Goal: Transaction & Acquisition: Obtain resource

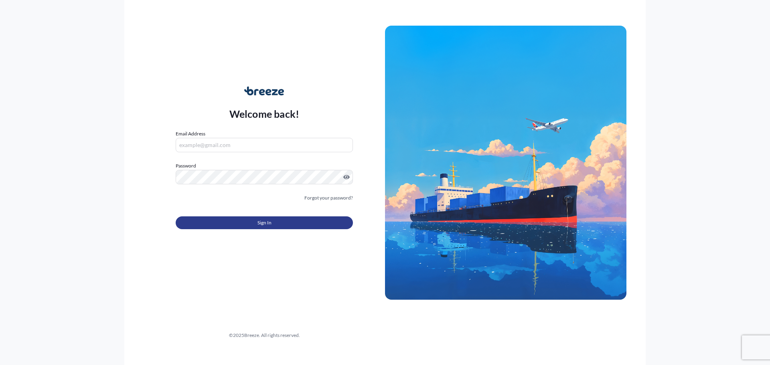
type input "[EMAIL_ADDRESS][DOMAIN_NAME]"
click at [267, 222] on span "Sign In" at bounding box center [265, 223] width 14 height 8
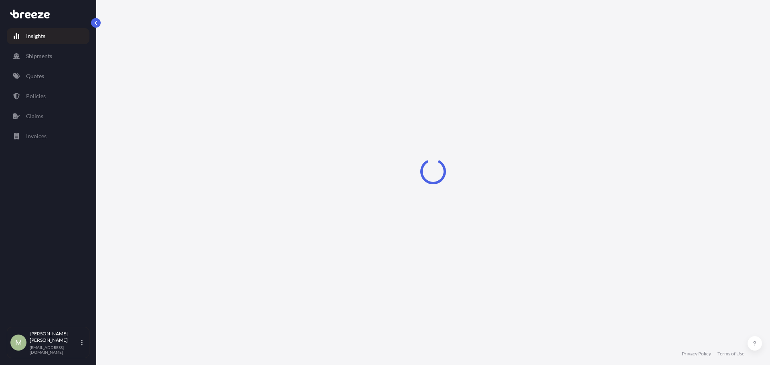
select select "2025"
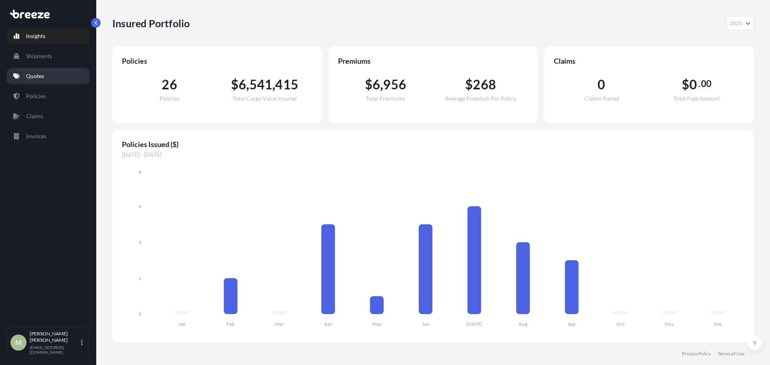
click at [34, 69] on link "Quotes" at bounding box center [48, 76] width 83 height 16
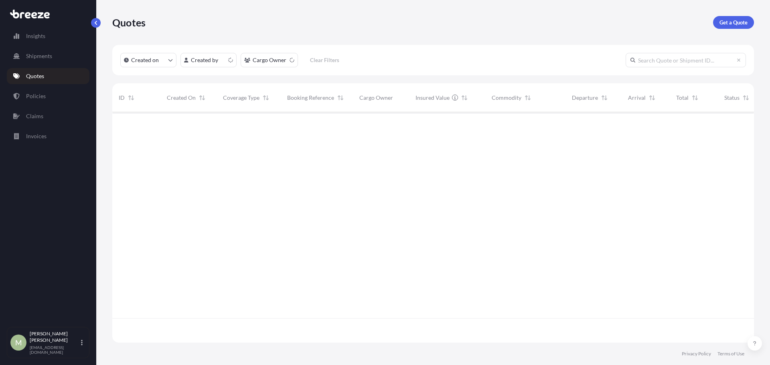
scroll to position [229, 636]
click at [727, 26] on p "Get a Quote" at bounding box center [734, 22] width 28 height 8
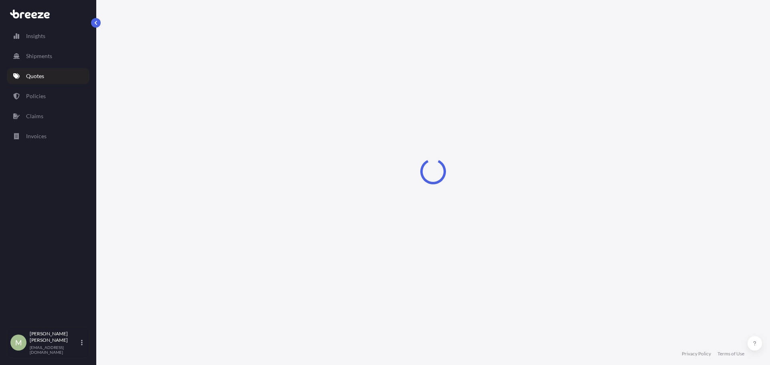
select select "Sea"
select select "1"
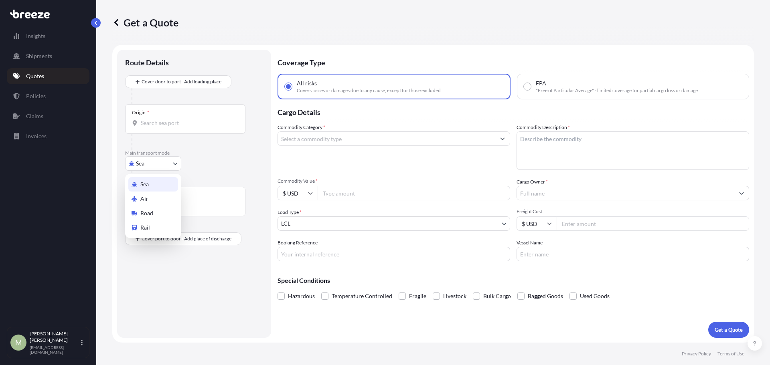
click at [173, 166] on body "Insights Shipments Quotes Policies Claims Invoices M [PERSON_NAME] [EMAIL_ADDRE…" at bounding box center [385, 182] width 770 height 365
click at [153, 215] on span "Road" at bounding box center [146, 213] width 13 height 8
select select "Road"
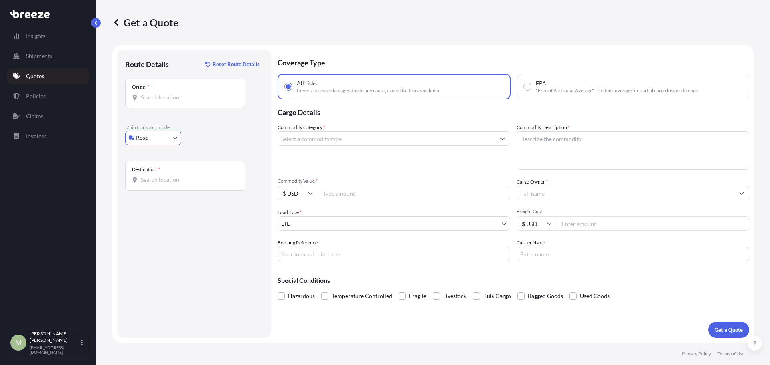
click at [183, 96] on input "Origin *" at bounding box center [188, 97] width 95 height 8
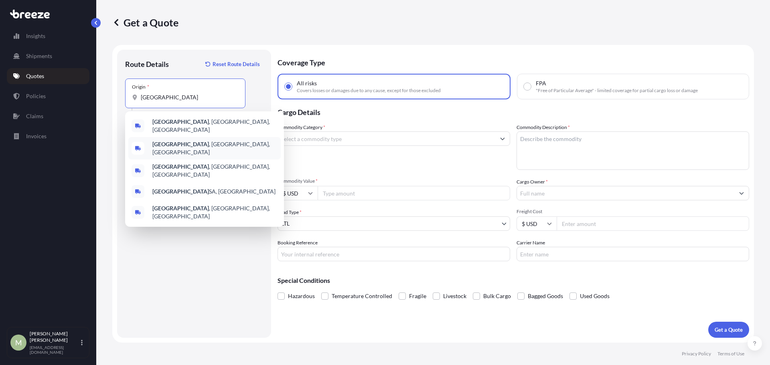
click at [190, 144] on span "[GEOGRAPHIC_DATA] , [GEOGRAPHIC_DATA], [GEOGRAPHIC_DATA]" at bounding box center [214, 148] width 125 height 16
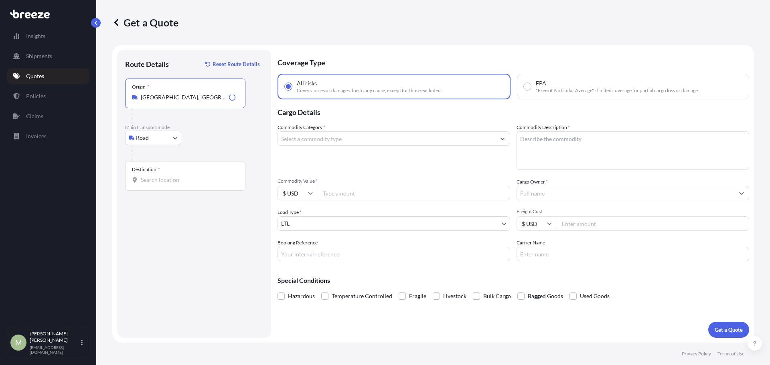
type input "[GEOGRAPHIC_DATA], [GEOGRAPHIC_DATA], [GEOGRAPHIC_DATA]"
click at [178, 180] on input "Destination *" at bounding box center [188, 180] width 95 height 8
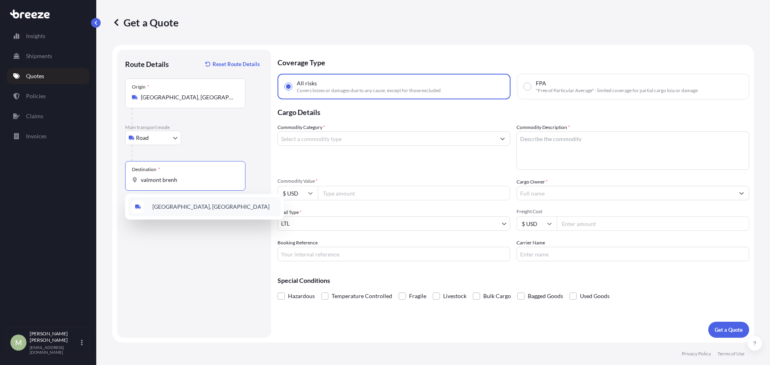
click at [199, 209] on span "[GEOGRAPHIC_DATA], [GEOGRAPHIC_DATA]" at bounding box center [210, 207] width 117 height 8
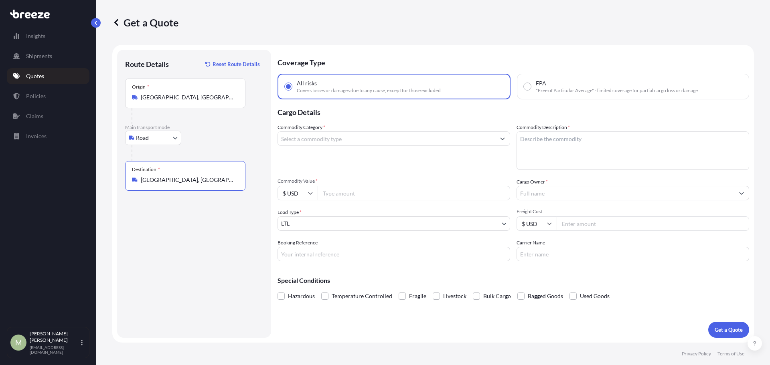
type input "[GEOGRAPHIC_DATA], [GEOGRAPHIC_DATA]"
click at [345, 195] on input "Commodity Value *" at bounding box center [414, 193] width 193 height 14
type input "239056"
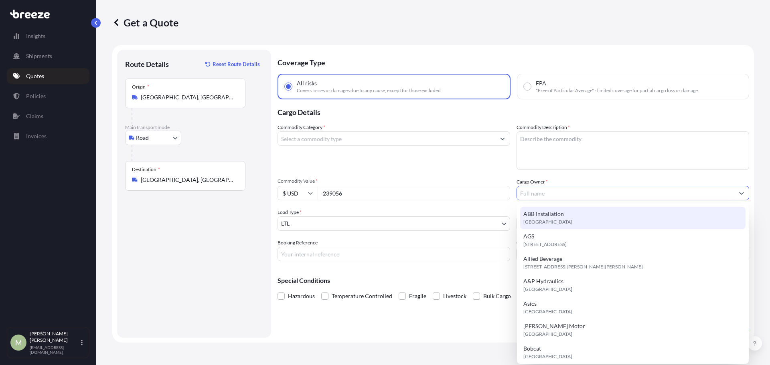
click at [610, 191] on input "Cargo Owner *" at bounding box center [625, 193] width 217 height 14
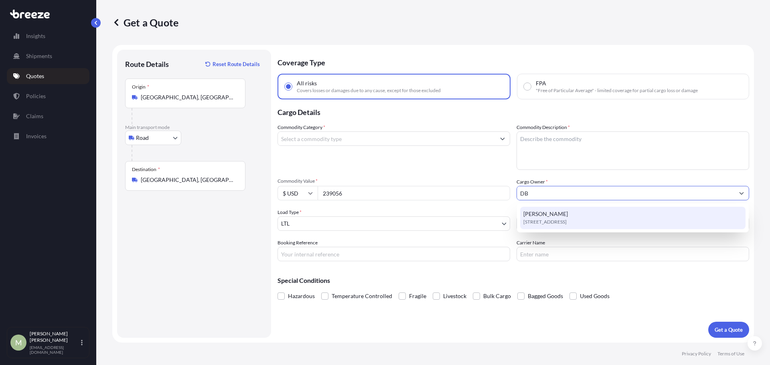
click at [566, 217] on div "[PERSON_NAME] [STREET_ADDRESS]" at bounding box center [632, 218] width 225 height 22
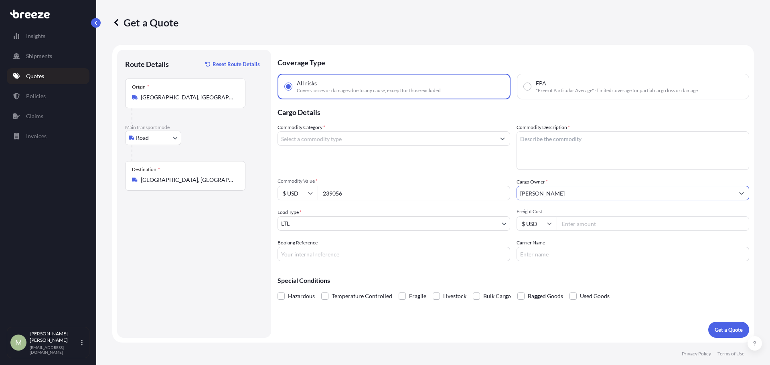
type input "[PERSON_NAME]"
click at [597, 224] on input "Freight Cost" at bounding box center [653, 224] width 193 height 14
type input "5000"
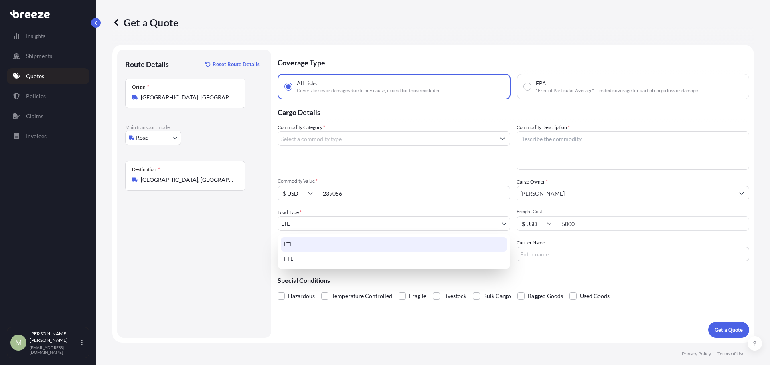
click at [356, 221] on body "Insights Shipments Quotes Policies Claims Invoices M [PERSON_NAME] [EMAIL_ADDRE…" at bounding box center [385, 182] width 770 height 365
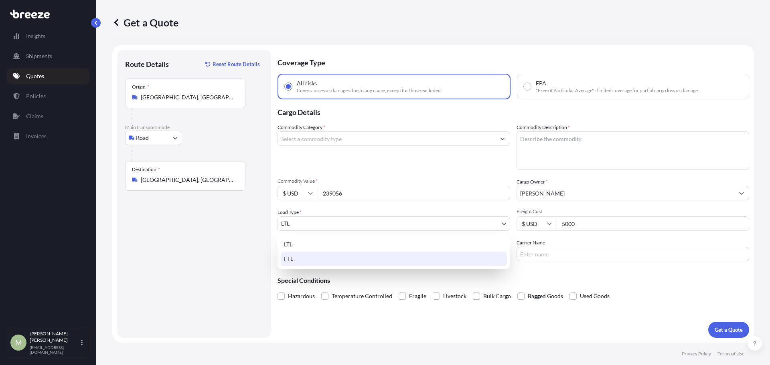
click at [302, 261] on div "FTL" at bounding box center [394, 259] width 226 height 14
select select "2"
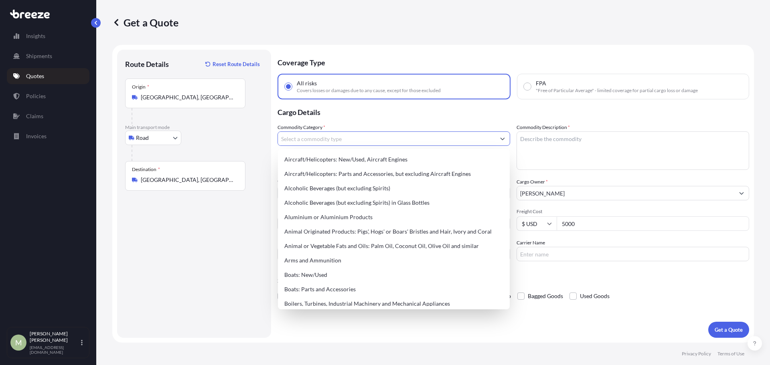
click at [355, 138] on input "Commodity Category *" at bounding box center [386, 139] width 217 height 14
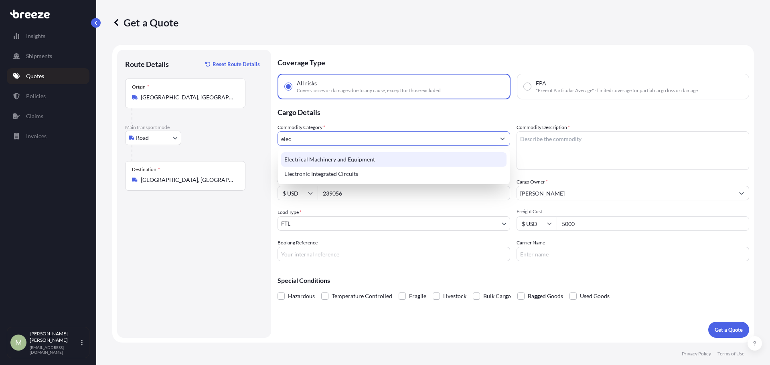
click at [353, 162] on div "Electrical Machinery and Equipment" at bounding box center [393, 159] width 225 height 14
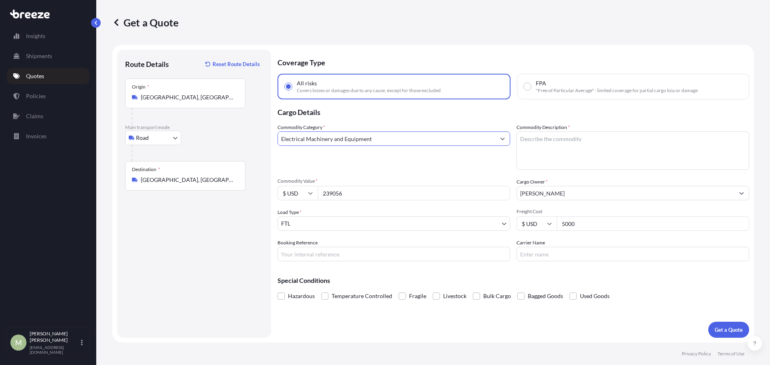
type input "Electrical Machinery and Equipment"
click at [594, 146] on textarea "Commodity Description *" at bounding box center [633, 151] width 233 height 39
type textarea "Frequency converter"
click at [372, 179] on span "Commodity Value *" at bounding box center [394, 181] width 233 height 6
click at [372, 186] on input "239056" at bounding box center [414, 193] width 193 height 14
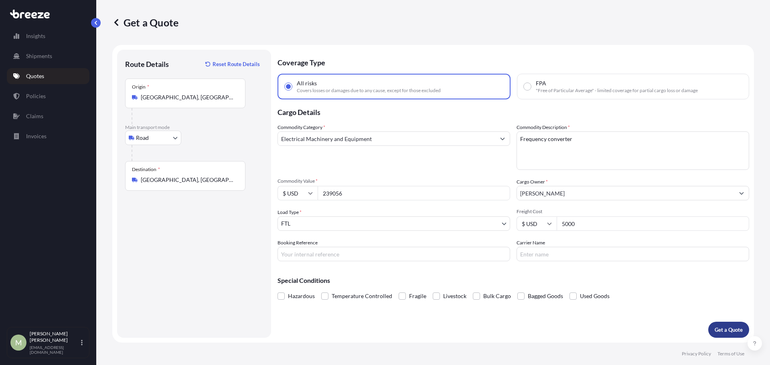
click at [722, 329] on p "Get a Quote" at bounding box center [729, 330] width 28 height 8
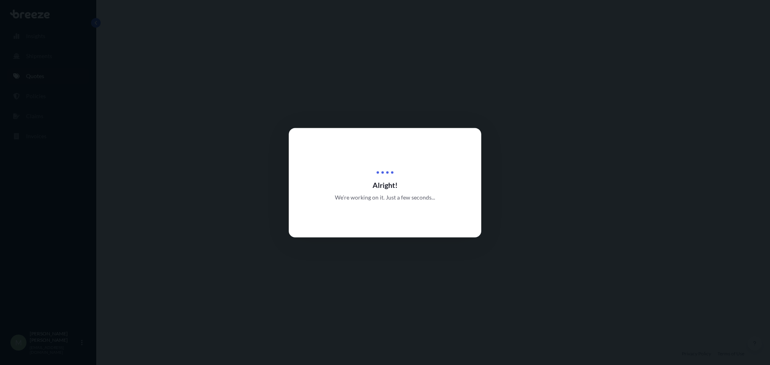
select select "Road"
select select "2"
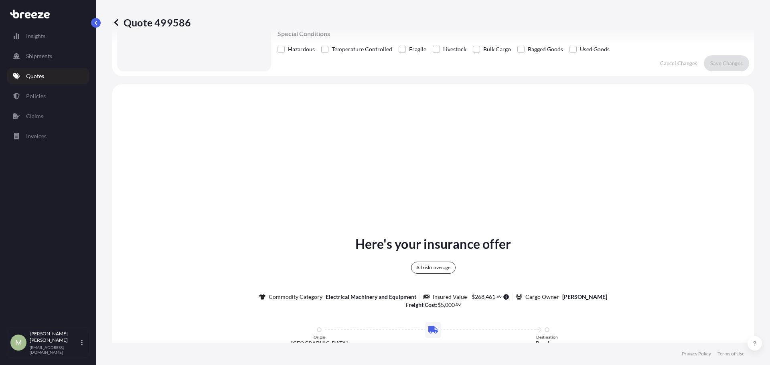
scroll to position [291, 0]
